Goal: Browse casually: Explore the website without a specific task or goal

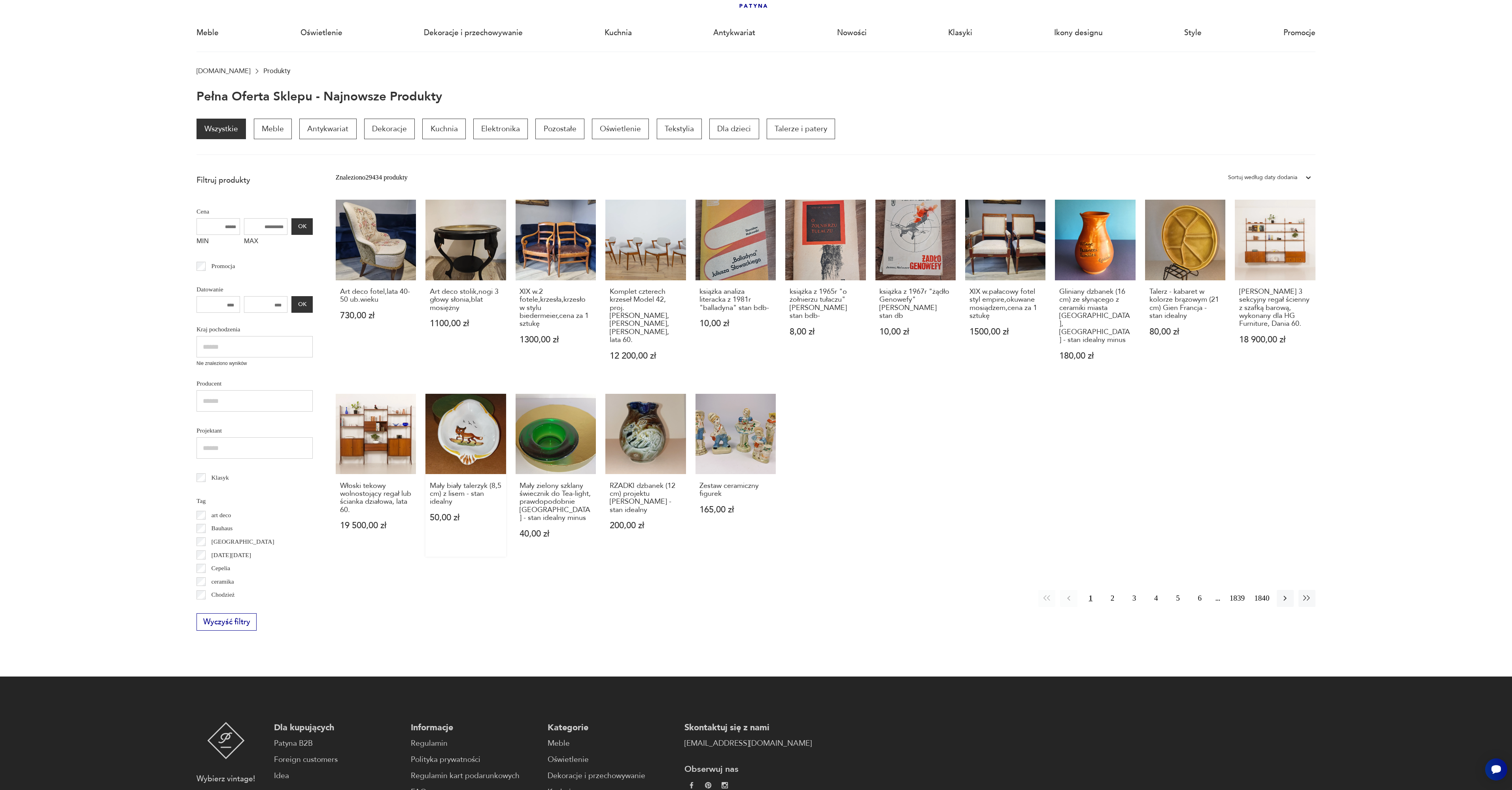
click at [471, 433] on link "Mały biały talerzyk (8,5 cm) z lisem - stan idealny 50,00 zł" at bounding box center [466, 475] width 81 height 163
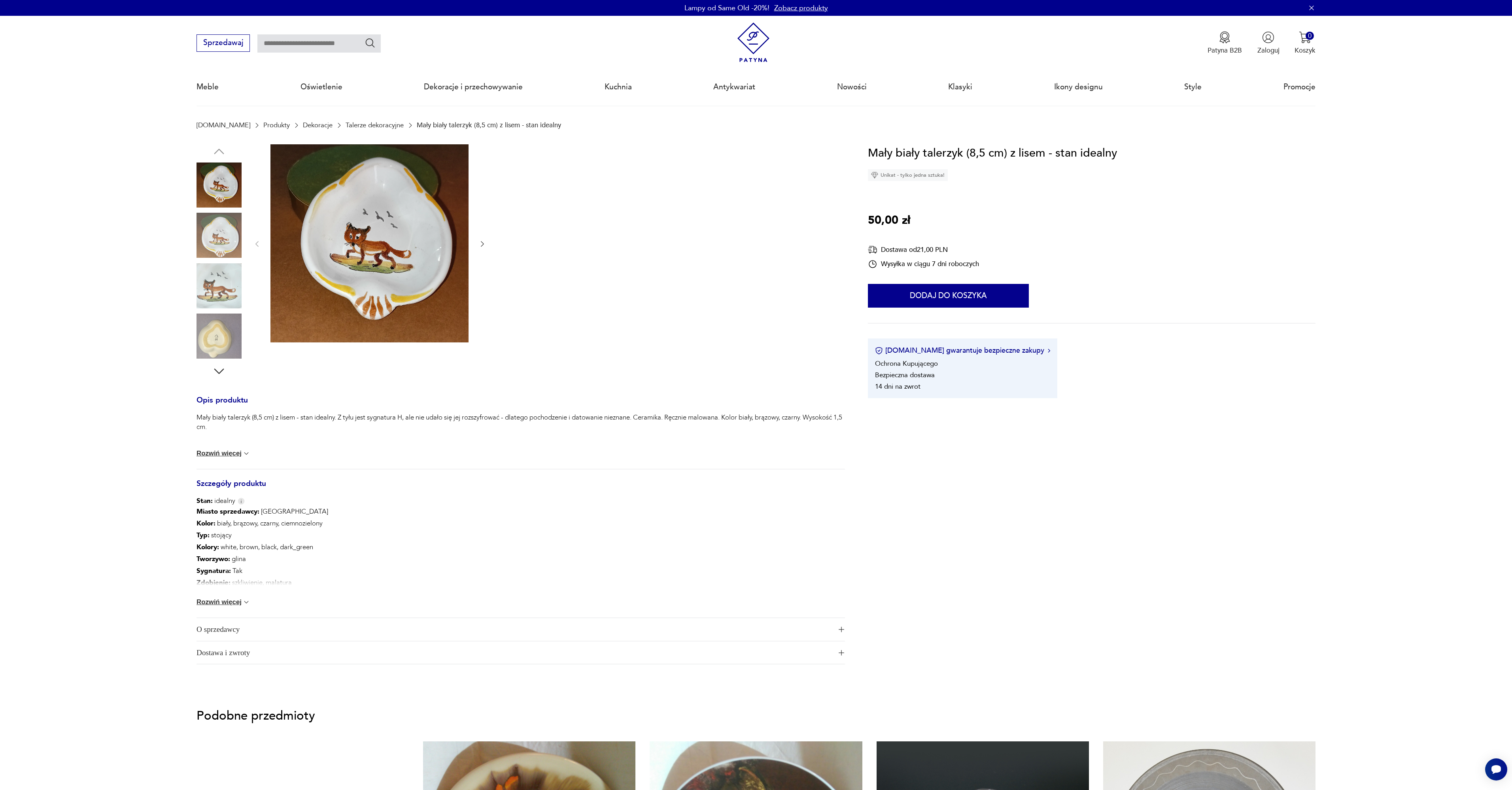
scroll to position [54, 0]
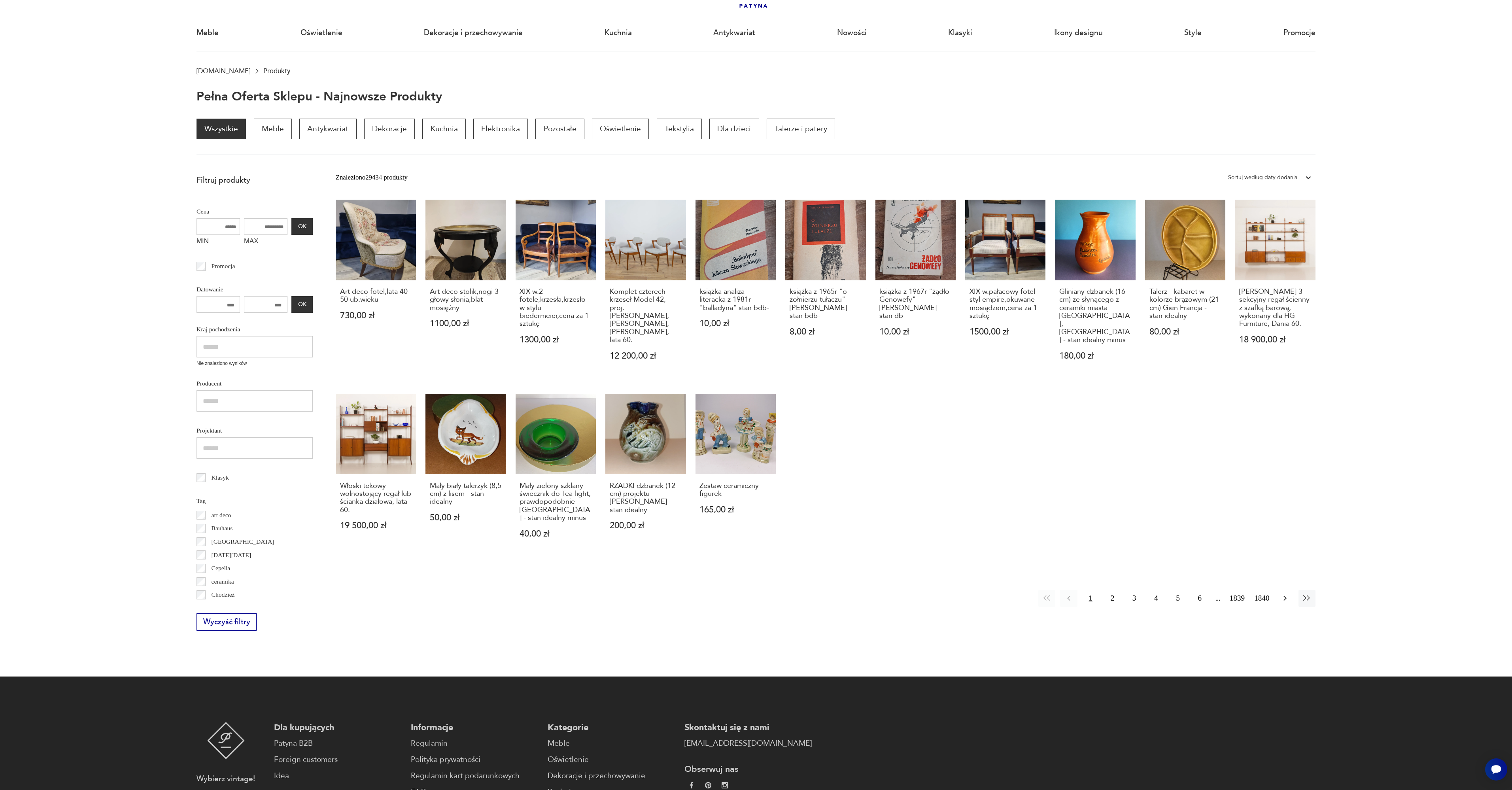
click at [1285, 593] on icon "button" at bounding box center [1285, 598] width 9 height 9
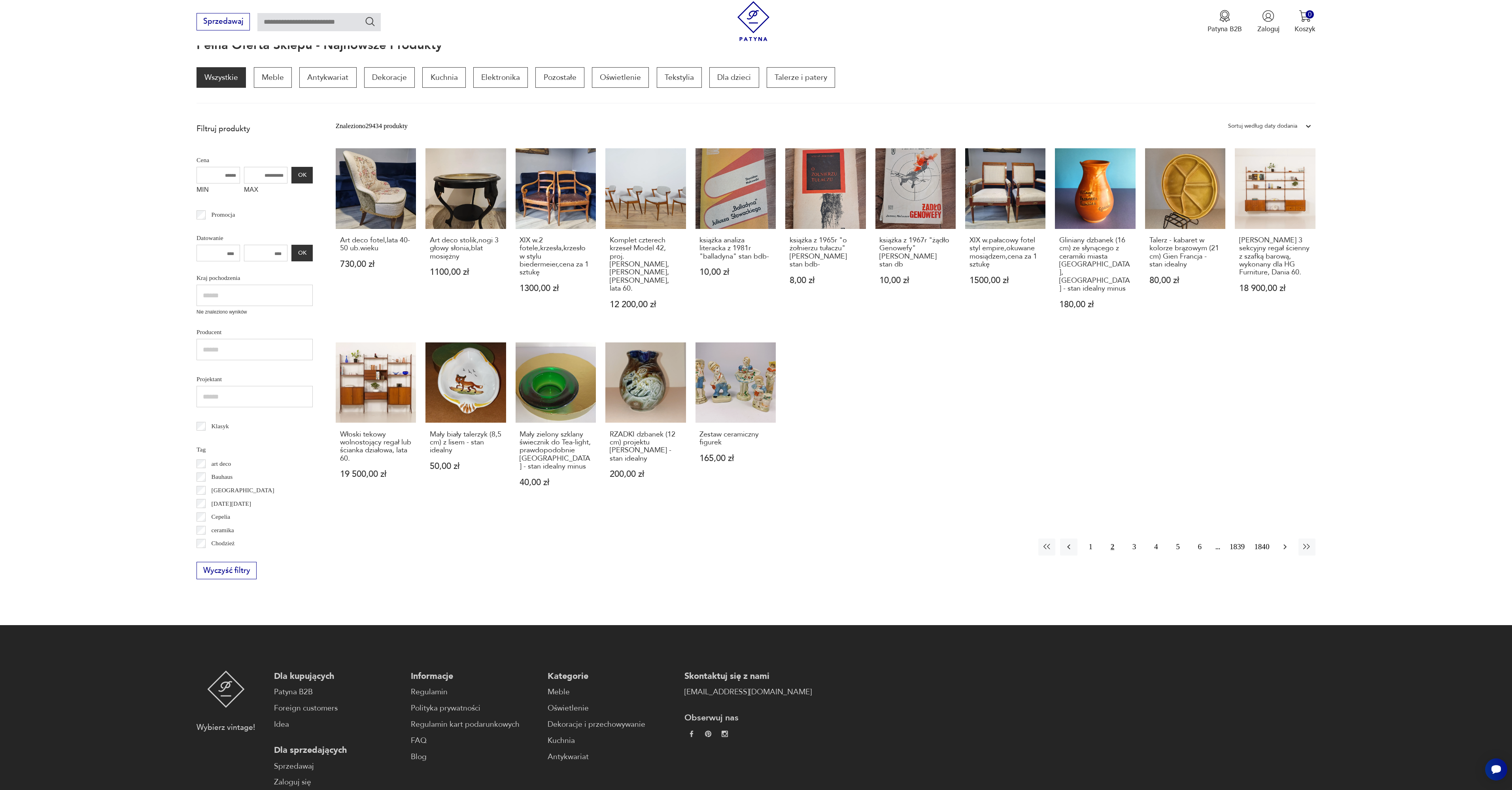
scroll to position [106, 0]
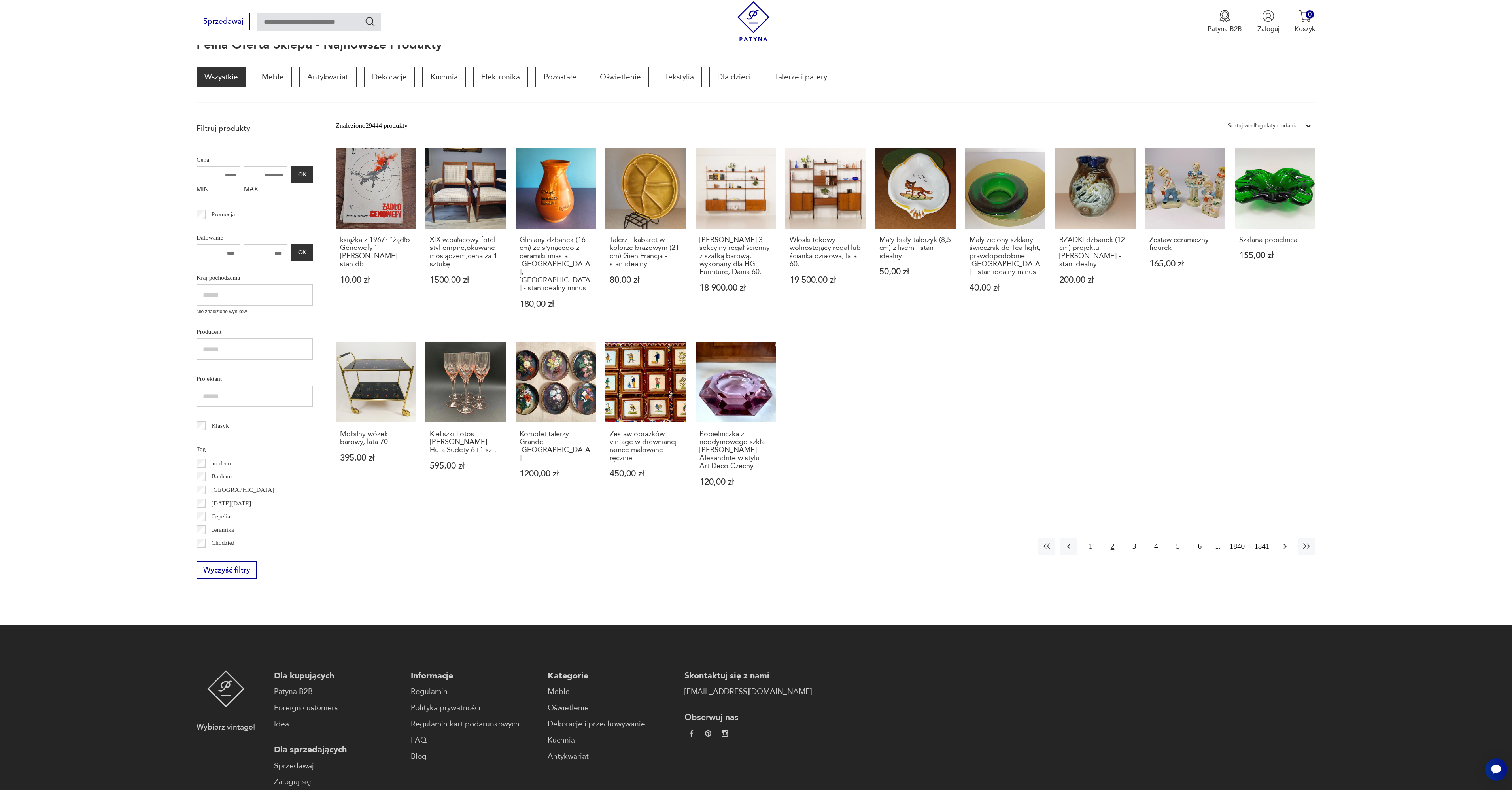
click at [1292, 538] on button "button" at bounding box center [1286, 547] width 17 height 17
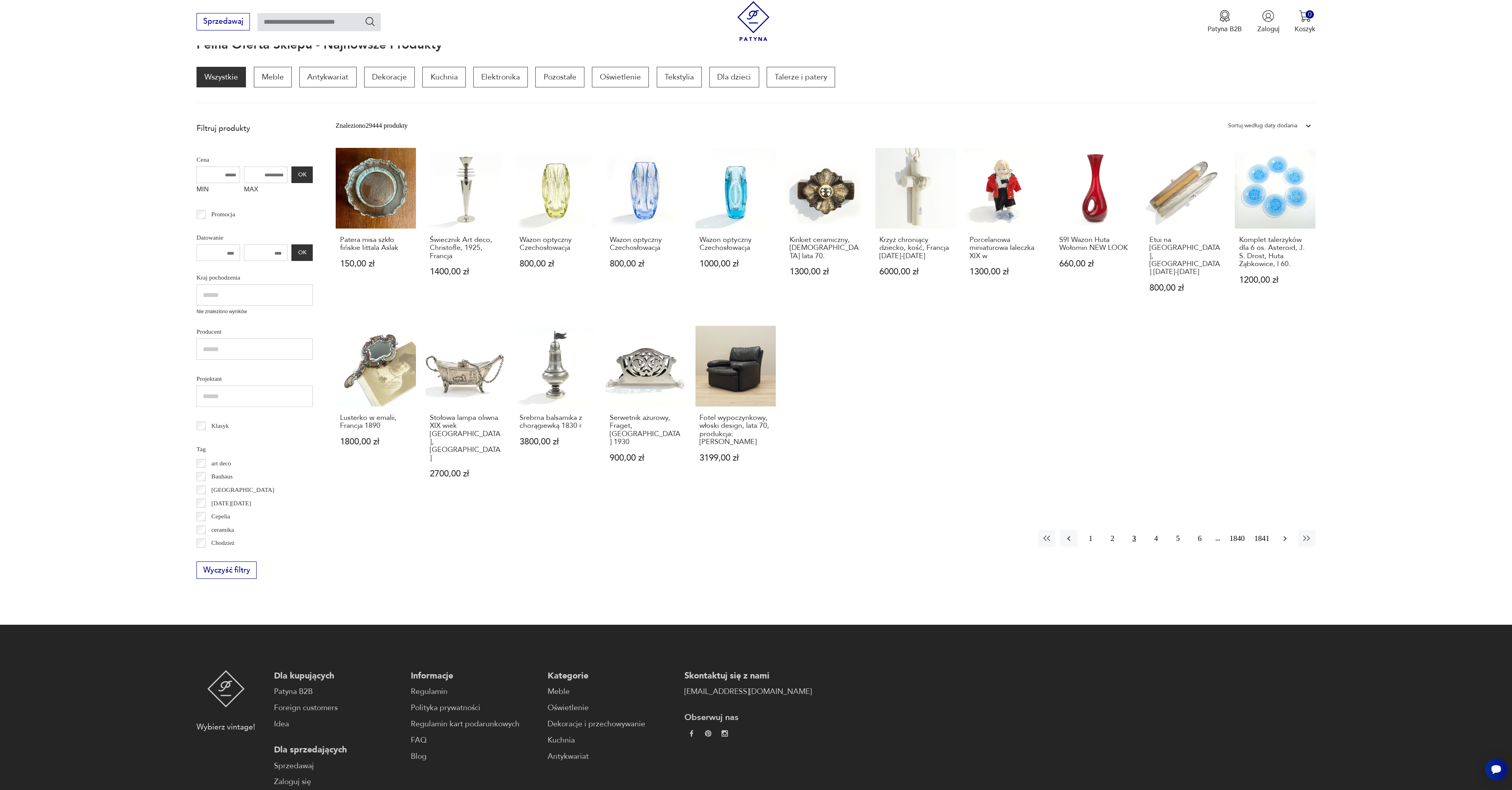
click at [1289, 530] on button "button" at bounding box center [1286, 538] width 17 height 17
